Goal: Register for event/course

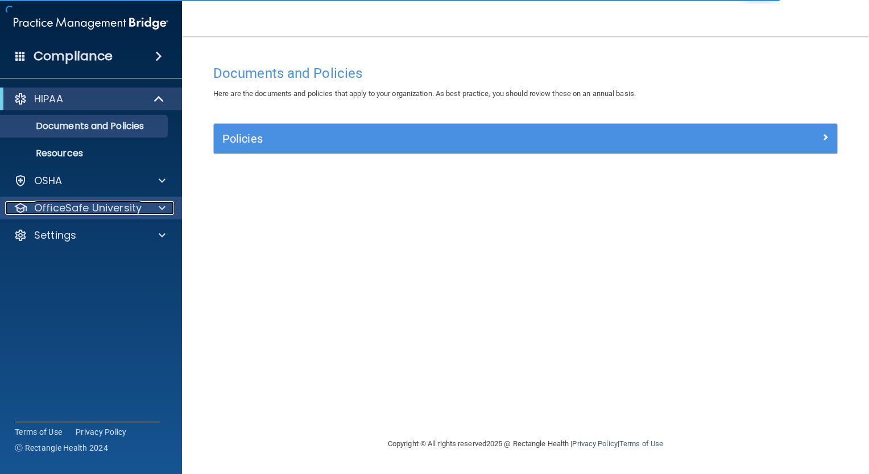
click at [84, 210] on p "OfficeSafe University" at bounding box center [87, 208] width 107 height 14
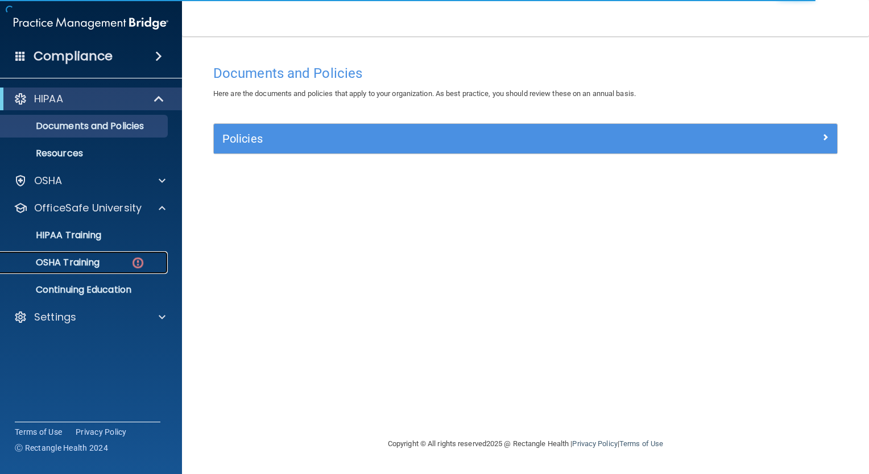
click at [76, 263] on p "OSHA Training" at bounding box center [53, 262] width 92 height 11
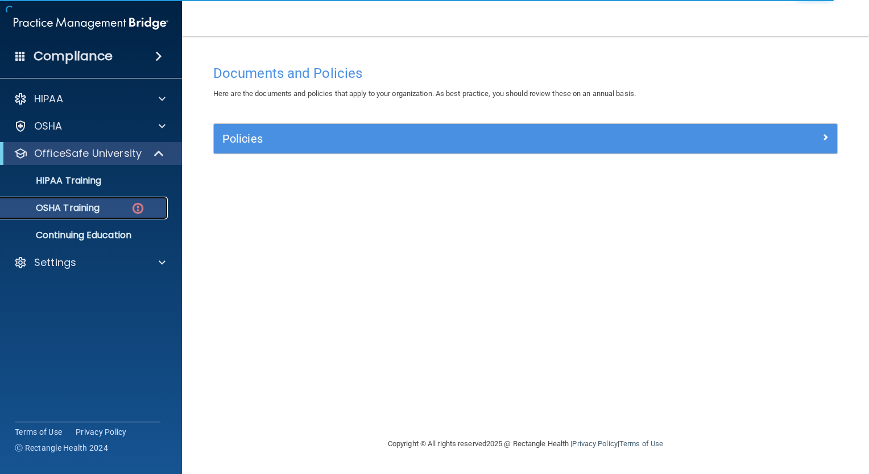
click at [86, 209] on p "OSHA Training" at bounding box center [53, 207] width 92 height 11
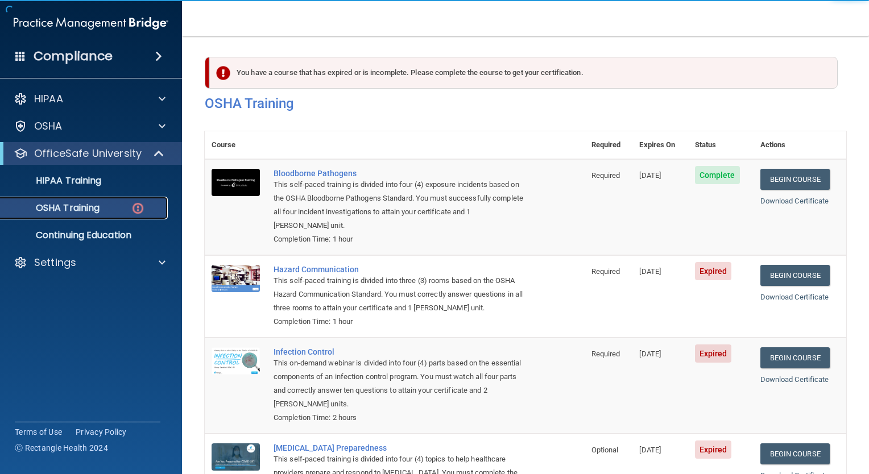
click at [126, 209] on div "OSHA Training" at bounding box center [84, 207] width 155 height 11
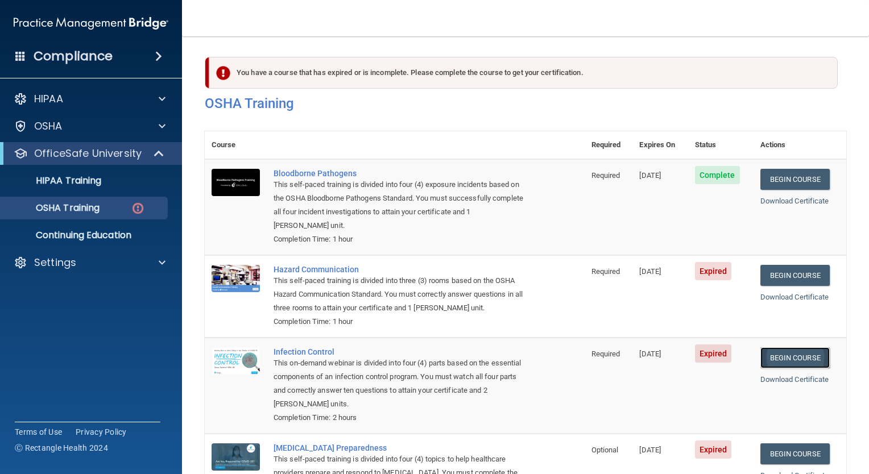
click at [770, 358] on link "Begin Course" at bounding box center [794, 357] width 69 height 21
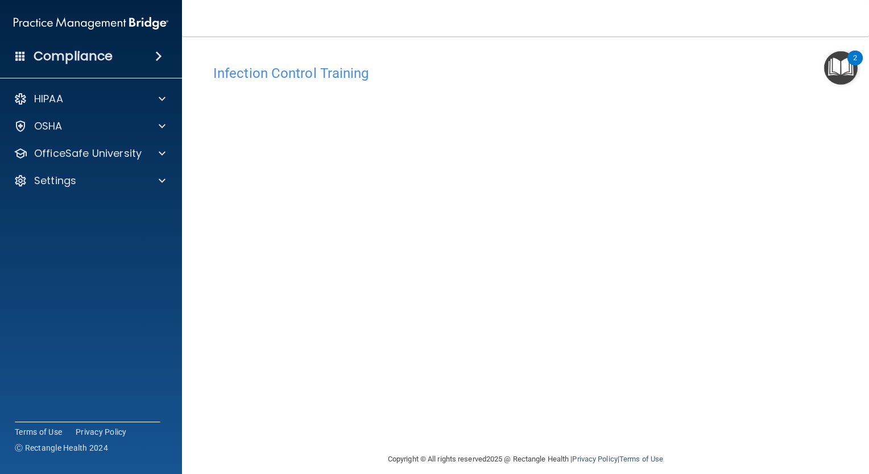
scroll to position [12, 0]
